Goal: Task Accomplishment & Management: Use online tool/utility

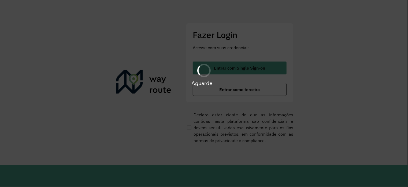
scroll to position [133, 0]
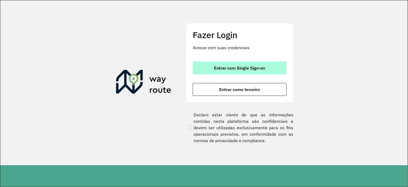
click at [254, 70] on span "Entrar com Single Sign-on" at bounding box center [239, 68] width 51 height 4
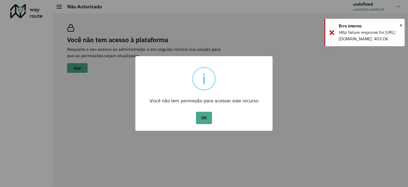
scroll to position [133, 0]
click at [203, 116] on button "OK" at bounding box center [204, 118] width 16 height 12
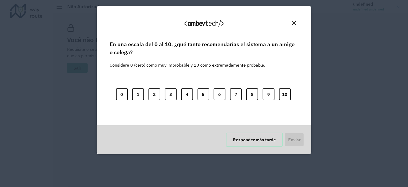
click at [237, 139] on button "Responder más tarde" at bounding box center [254, 140] width 57 height 14
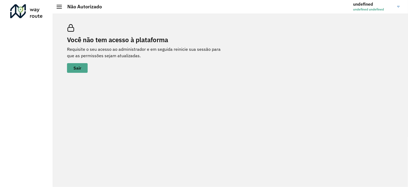
click at [58, 6] on div at bounding box center [59, 7] width 5 height 4
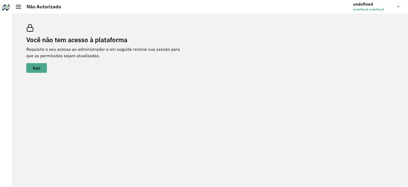
click at [18, 6] on span at bounding box center [18, 6] width 5 height 1
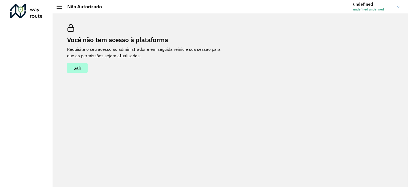
click at [72, 68] on button "Sair" at bounding box center [77, 68] width 21 height 10
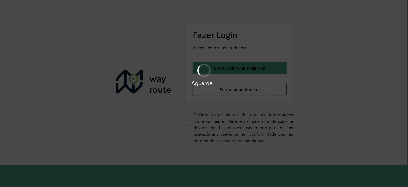
scroll to position [133, 0]
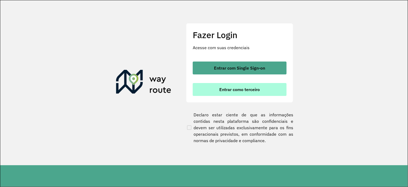
click at [221, 92] on span "Entrar como terceiro" at bounding box center [240, 89] width 41 height 4
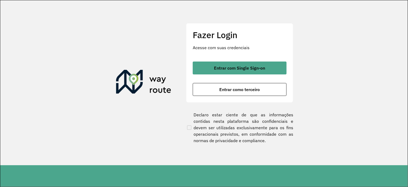
scroll to position [133, 0]
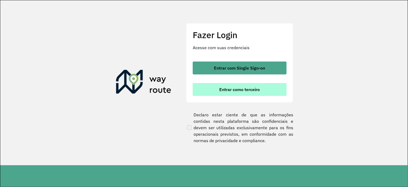
click at [243, 91] on span "Entrar como terceiro" at bounding box center [240, 89] width 41 height 4
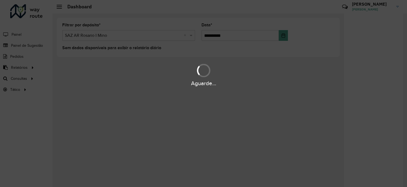
scroll to position [133, 0]
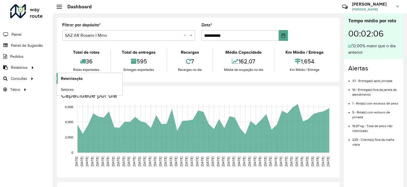
click at [66, 79] on span "Roteirização" at bounding box center [72, 79] width 22 height 6
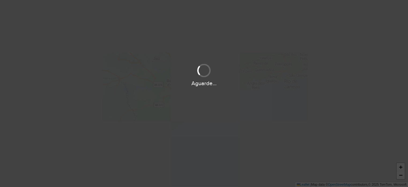
scroll to position [133, 0]
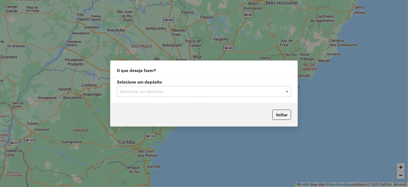
click at [288, 93] on span at bounding box center [288, 91] width 7 height 6
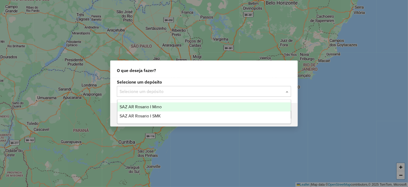
click at [275, 105] on div "SAZ AR Rosario I Mino" at bounding box center [205, 106] width 174 height 9
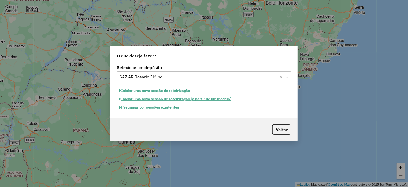
click at [169, 91] on button "Iniciar uma nova sessão de roteirização" at bounding box center [155, 90] width 76 height 8
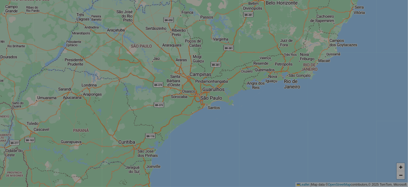
select select "*"
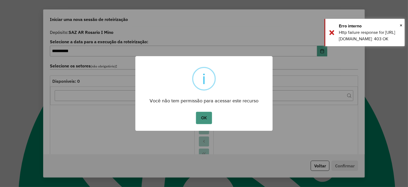
click at [206, 118] on button "OK" at bounding box center [204, 118] width 16 height 12
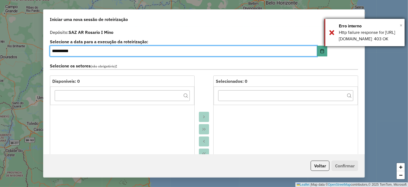
click at [401, 25] on span "×" at bounding box center [401, 25] width 3 height 6
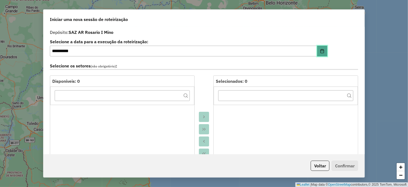
click at [321, 53] on button "Choose Date" at bounding box center [322, 51] width 10 height 11
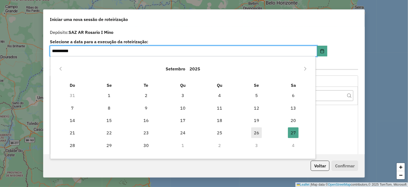
click at [256, 133] on span "26" at bounding box center [256, 132] width 11 height 11
type input "**********"
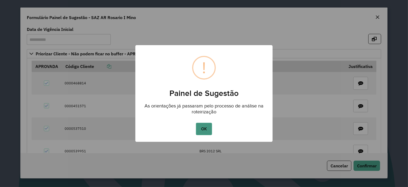
click at [206, 125] on button "OK" at bounding box center [204, 129] width 16 height 12
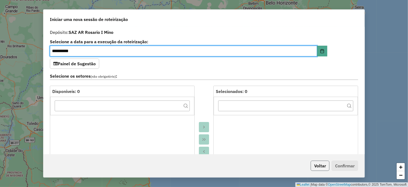
click at [323, 167] on button "Voltar" at bounding box center [320, 165] width 19 height 10
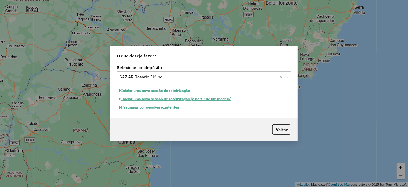
click at [172, 108] on button "Pesquisar por sessões existentes" at bounding box center [149, 107] width 65 height 8
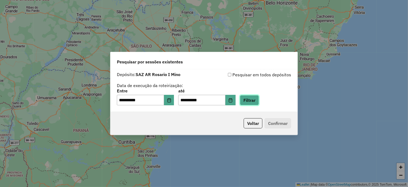
click at [259, 101] on button "Filtrar" at bounding box center [249, 100] width 19 height 10
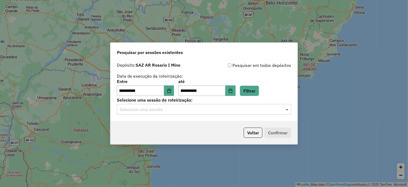
click at [287, 108] on span at bounding box center [288, 109] width 7 height 6
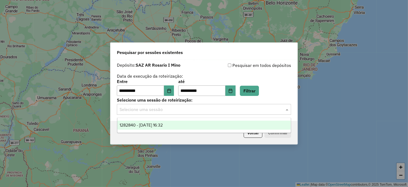
click at [271, 125] on div "1282840 - [DATE] 16:32" at bounding box center [205, 125] width 174 height 9
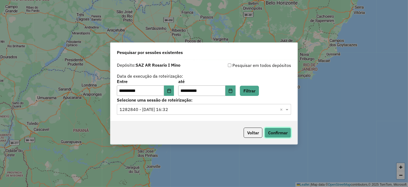
click at [276, 132] on button "Confirmar" at bounding box center [278, 132] width 27 height 10
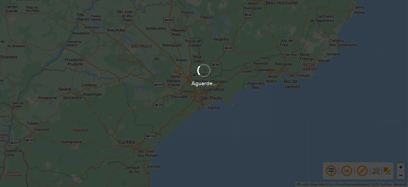
scroll to position [133, 0]
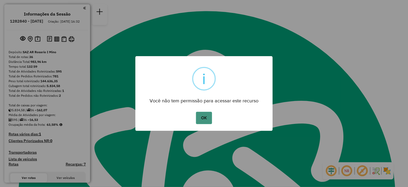
click at [202, 112] on button "OK" at bounding box center [204, 118] width 16 height 12
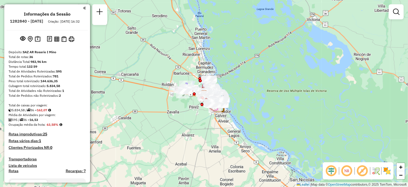
click at [186, 127] on div "Janela de atendimento Grade de atendimento Capacidade Transportadoras Veículos …" at bounding box center [204, 93] width 408 height 187
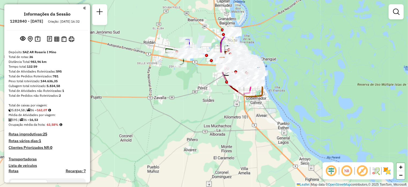
click at [186, 118] on div "Janela de atendimento Grade de atendimento Capacidade Transportadoras Veículos …" at bounding box center [204, 93] width 408 height 187
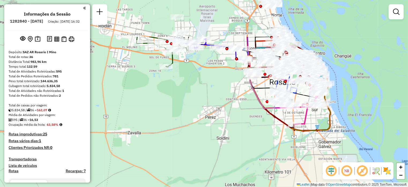
drag, startPoint x: 170, startPoint y: 67, endPoint x: 165, endPoint y: 109, distance: 42.4
click at [165, 109] on div "Janela de atendimento Grade de atendimento Capacidade Transportadoras Veículos …" at bounding box center [204, 93] width 408 height 187
click at [188, 96] on div "Janela de atendimento Grade de atendimento Capacidade Transportadoras Veículos …" at bounding box center [204, 93] width 408 height 187
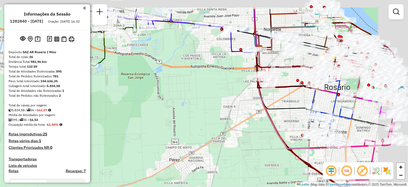
drag, startPoint x: 248, startPoint y: 84, endPoint x: 198, endPoint y: 108, distance: 55.5
click at [198, 108] on div "Janela de atendimento Grade de atendimento Capacidade Transportadoras Veículos …" at bounding box center [204, 93] width 408 height 187
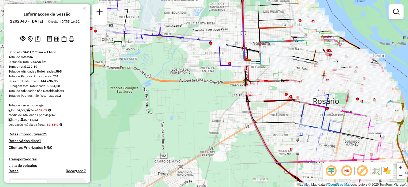
drag, startPoint x: 224, startPoint y: 103, endPoint x: 214, endPoint y: 116, distance: 16.2
click at [214, 116] on div "Janela de atendimento Grade de atendimento Capacidade Transportadoras Veículos …" at bounding box center [204, 93] width 408 height 187
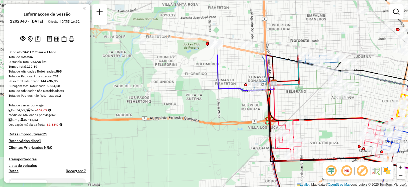
drag, startPoint x: 245, startPoint y: 79, endPoint x: 237, endPoint y: 150, distance: 71.8
click at [237, 150] on div "Janela de atendimento Grade de atendimento Capacidade Transportadoras Veículos …" at bounding box center [204, 93] width 408 height 187
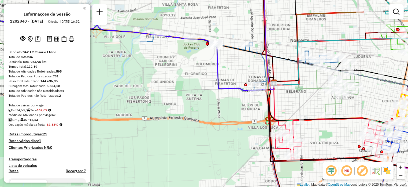
click at [229, 88] on icon at bounding box center [183, 47] width 183 height 86
select select "**********"
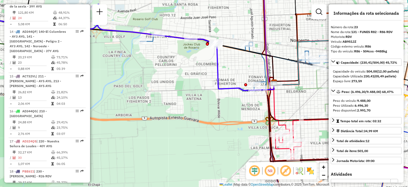
scroll to position [920, 0]
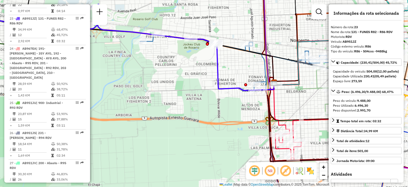
click at [225, 99] on div "Janela de atendimento Grade de atendimento Capacidade Transportadoras Veículos …" at bounding box center [204, 93] width 408 height 187
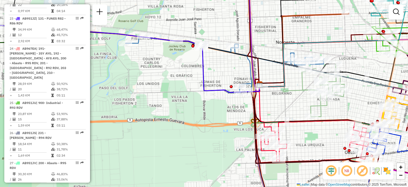
drag, startPoint x: 234, startPoint y: 99, endPoint x: 222, endPoint y: 100, distance: 11.9
click at [222, 100] on div "Janela de atendimento Grade de atendimento Capacidade Transportadoras Veículos …" at bounding box center [204, 93] width 408 height 187
click at [216, 91] on icon at bounding box center [168, 49] width 183 height 86
select select "**********"
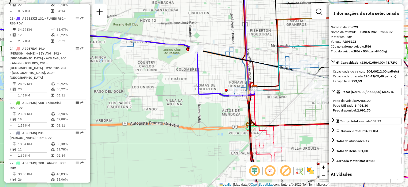
drag, startPoint x: 222, startPoint y: 103, endPoint x: 218, endPoint y: 107, distance: 6.1
click at [218, 107] on div "Janela de atendimento Grade de atendimento Capacidade Transportadoras Veículos …" at bounding box center [204, 93] width 408 height 187
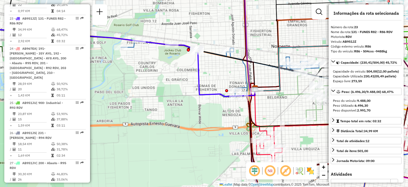
click at [180, 106] on div "Janela de atendimento Grade de atendimento Capacidade Transportadoras Veículos …" at bounding box center [204, 93] width 408 height 187
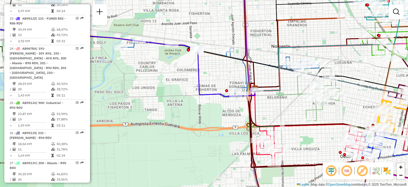
click at [180, 106] on div "Janela de atendimento Grade de atendimento Capacidade Transportadoras Veículos …" at bounding box center [204, 93] width 408 height 187
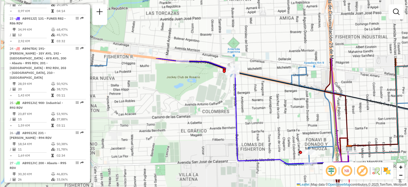
drag, startPoint x: 184, startPoint y: 97, endPoint x: 203, endPoint y: 165, distance: 70.2
click at [203, 165] on div "Janela de atendimento Grade de atendimento Capacidade Transportadoras Veículos …" at bounding box center [204, 93] width 408 height 187
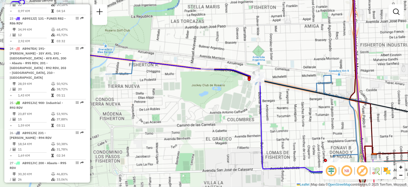
drag, startPoint x: 100, startPoint y: 72, endPoint x: 125, endPoint y: 80, distance: 26.2
click at [125, 80] on div "Janela de atendimento Grade de atendimento Capacidade Transportadoras Veículos …" at bounding box center [204, 93] width 408 height 187
click at [220, 111] on div "Janela de atendimento Grade de atendimento Capacidade Transportadoras Veículos …" at bounding box center [204, 93] width 408 height 187
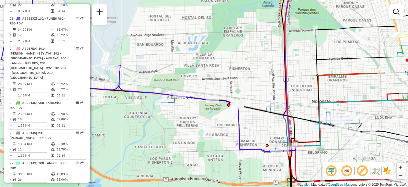
click at [216, 130] on div "Janela de atendimento Grade de atendimento Capacidade Transportadoras Veículos …" at bounding box center [204, 93] width 408 height 187
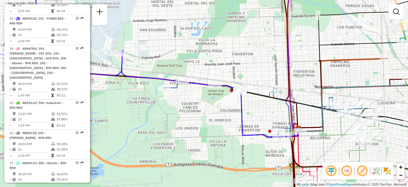
drag, startPoint x: 217, startPoint y: 130, endPoint x: 219, endPoint y: 116, distance: 14.7
click at [219, 116] on div "Janela de atendimento Grade de atendimento Capacidade Transportadoras Veículos …" at bounding box center [204, 93] width 408 height 187
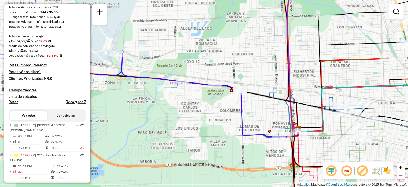
scroll to position [65, 0]
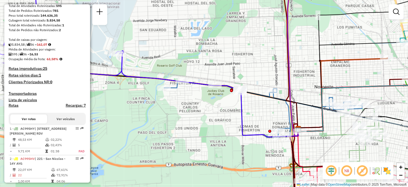
click at [60, 123] on button "Ver veículos" at bounding box center [65, 118] width 37 height 9
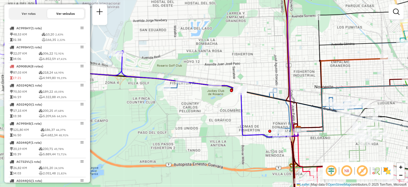
scroll to position [175, 0]
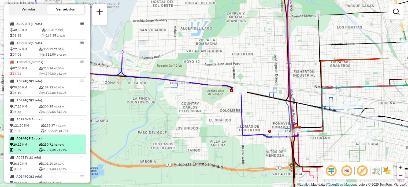
click at [30, 145] on li "AD344QF (1 Rota) 20,19 KM 230,71 45,78% 05:39 5.889,44 73,71%" at bounding box center [47, 144] width 77 height 19
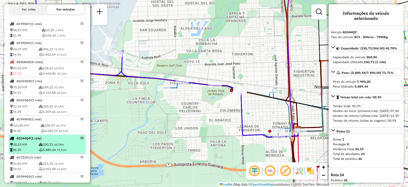
click at [30, 145] on li "AD344QF (1 Rota) 20,19 KM 230,71 45,78% 05:39 5.889,44 73,71%" at bounding box center [47, 144] width 77 height 19
click at [81, 140] on em at bounding box center [82, 137] width 3 height 3
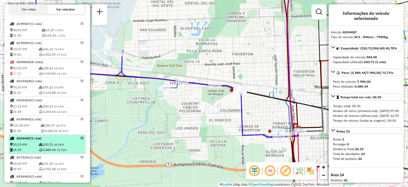
click at [81, 140] on em at bounding box center [82, 137] width 3 height 3
click at [34, 147] on td "20,19 KM" at bounding box center [24, 144] width 29 height 5
click at [18, 147] on td "20,19 KM" at bounding box center [24, 144] width 29 height 5
click at [10, 151] on icon at bounding box center [11, 149] width 3 height 3
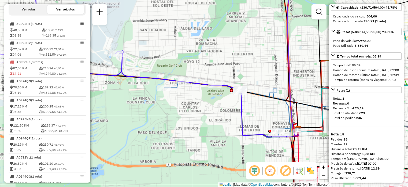
scroll to position [50, 0]
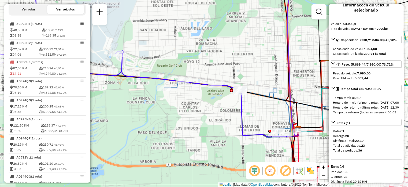
scroll to position [0, 0]
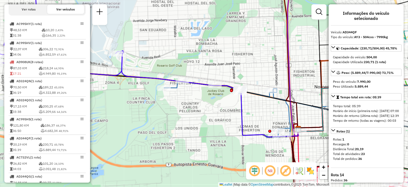
click at [369, 16] on h4 "Informações do veículo selecionado" at bounding box center [366, 16] width 71 height 10
click at [321, 14] on em at bounding box center [319, 12] width 6 height 6
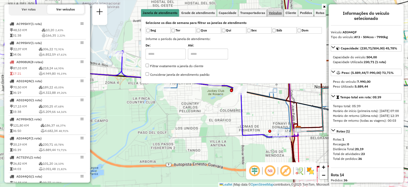
click at [277, 12] on span "Veículos" at bounding box center [275, 12] width 13 height 3
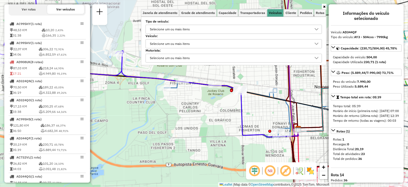
click at [317, 28] on icon at bounding box center [317, 29] width 4 height 4
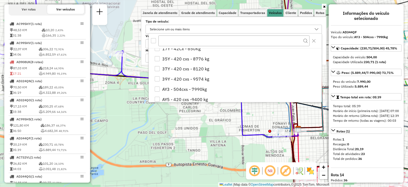
scroll to position [31, 0]
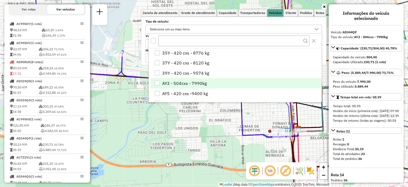
click at [158, 83] on div "AY3 - 504cxs - 7990kg" at bounding box center [157, 83] width 5 height 5
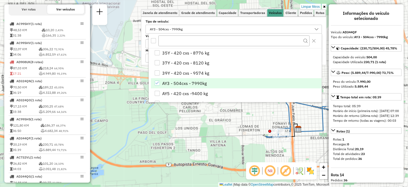
click at [219, 114] on div "Limpar filtros Janela de atendimento Grade de atendimento Capacidade Transporta…" at bounding box center [204, 93] width 408 height 187
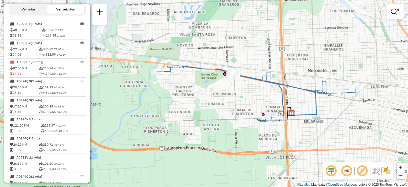
drag, startPoint x: 334, startPoint y: 133, endPoint x: 327, endPoint y: 116, distance: 17.7
click at [327, 116] on div "Limpar filtros Janela de atendimento Grade de atendimento Capacidade Transporta…" at bounding box center [204, 93] width 408 height 187
